Goal: Ask a question

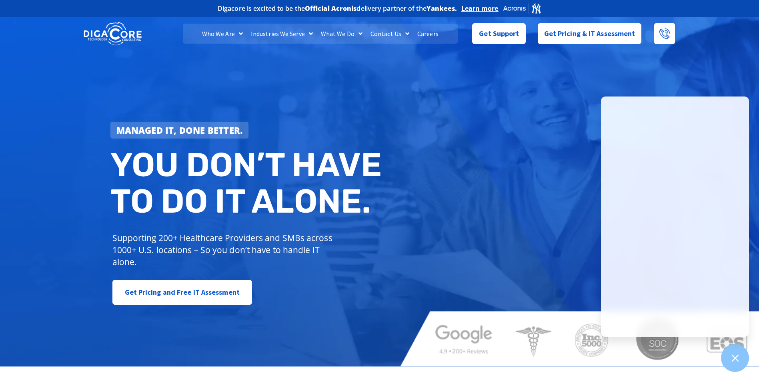
click at [580, 58] on div "Managed IT, done better. You don’t have to do IT alone. Supporting 200+ Healthc…" at bounding box center [379, 190] width 759 height 351
click at [504, 33] on span "Get Support" at bounding box center [499, 30] width 40 height 16
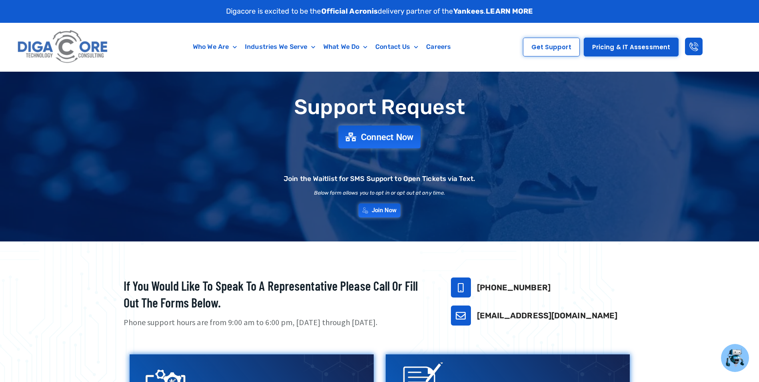
click at [377, 136] on span "Connect Now" at bounding box center [387, 136] width 53 height 9
